Goal: Task Accomplishment & Management: Complete application form

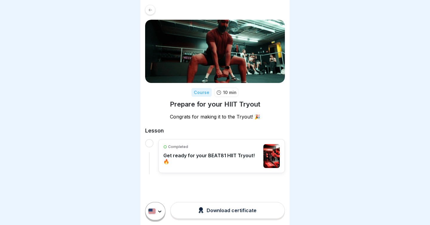
click at [156, 207] on html "Course 10 min Prepare for your HIIT Tryout Congrats for making it to the Tryout…" at bounding box center [215, 112] width 430 height 225
click at [201, 149] on div "Completed" at bounding box center [211, 146] width 97 height 5
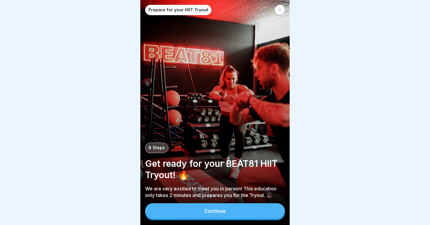
click at [207, 214] on button "Continue" at bounding box center [215, 211] width 140 height 16
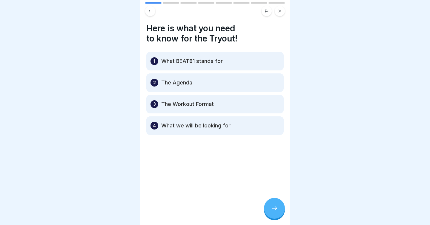
click at [277, 205] on div at bounding box center [274, 208] width 21 height 21
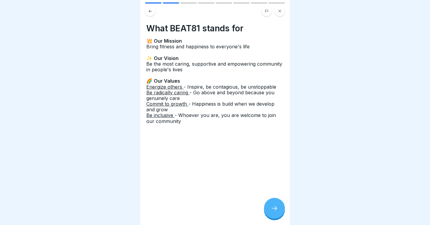
click at [277, 205] on div at bounding box center [274, 208] width 21 height 21
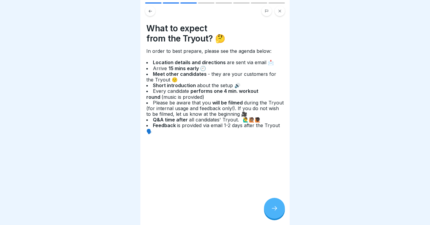
click at [277, 205] on div at bounding box center [274, 208] width 21 height 21
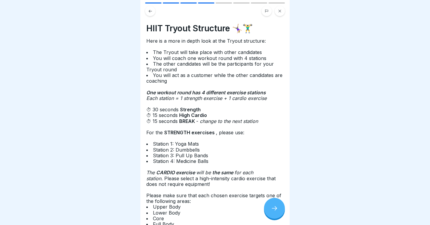
click at [208, 90] on div "Here is a more in depth look at the Tryout structure: The Tryout will take plac…" at bounding box center [214, 132] width 137 height 189
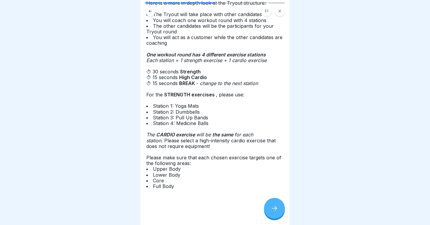
scroll to position [38, 0]
click at [276, 208] on icon at bounding box center [274, 208] width 7 height 7
